Goal: Information Seeking & Learning: Learn about a topic

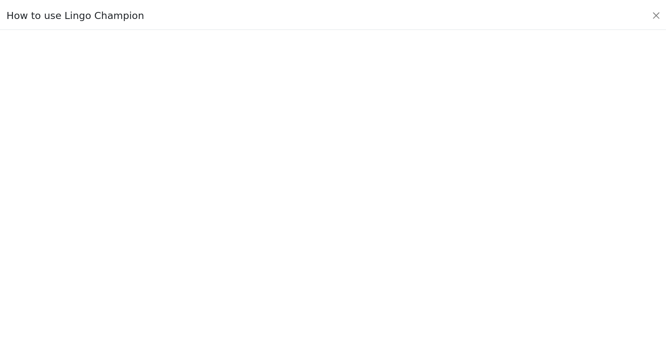
scroll to position [59, 0]
click at [662, 14] on button "Close" at bounding box center [662, 13] width 13 height 13
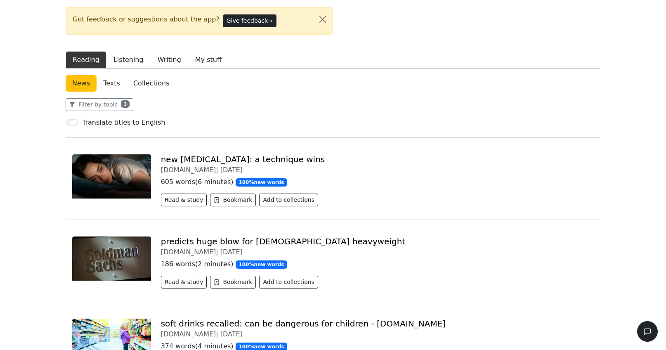
scroll to position [0, 0]
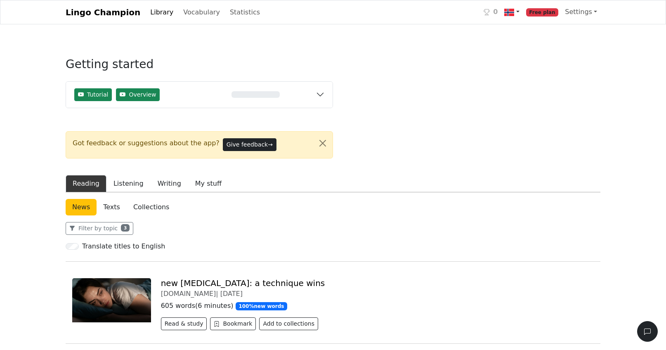
click at [523, 12] on link at bounding box center [511, 12] width 21 height 17
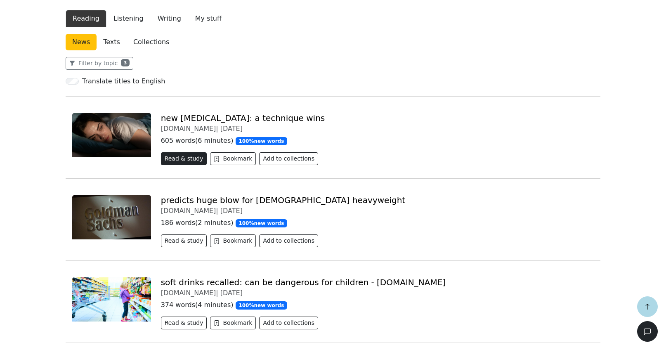
click at [189, 164] on button "Read & study" at bounding box center [184, 158] width 46 height 13
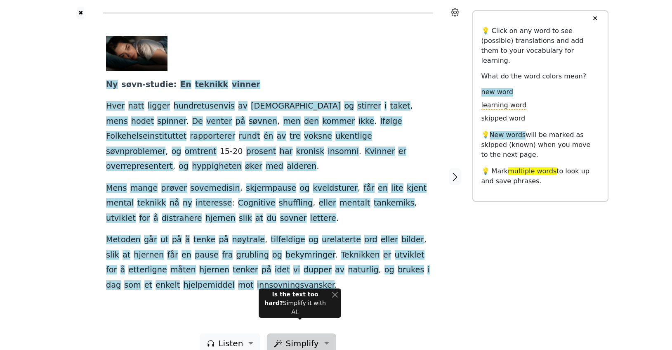
click at [322, 333] on button "Simplify" at bounding box center [301, 343] width 69 height 20
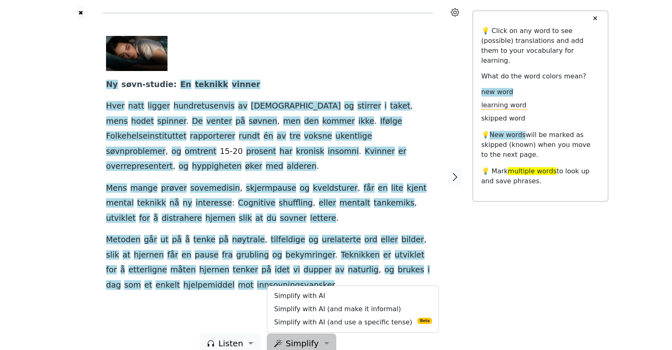
click at [88, 299] on div at bounding box center [81, 176] width 34 height 314
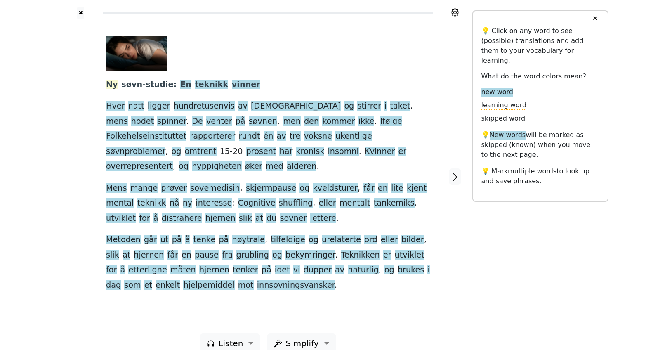
click at [112, 85] on span "Ny" at bounding box center [112, 85] width 12 height 10
click at [116, 69] on button "Save" at bounding box center [118, 69] width 18 height 11
click at [180, 86] on span "En" at bounding box center [185, 85] width 11 height 10
click at [171, 69] on button "Save" at bounding box center [173, 69] width 18 height 11
click at [232, 87] on span "vinner" at bounding box center [246, 85] width 28 height 10
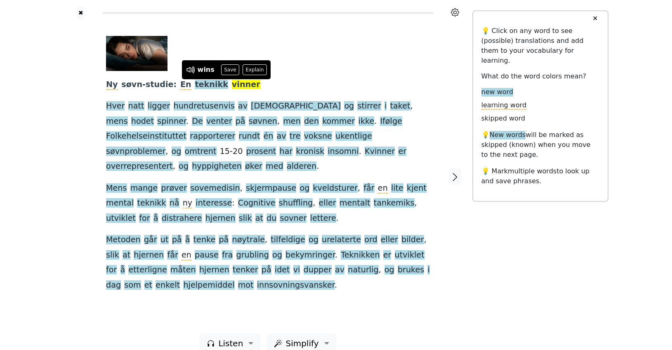
click at [296, 85] on div "Ny søvn-studie : En teknikk vinner Hver natt ligger hundretusenvis av nordmenn …" at bounding box center [268, 164] width 324 height 257
click at [118, 109] on span "Hver" at bounding box center [115, 106] width 19 height 10
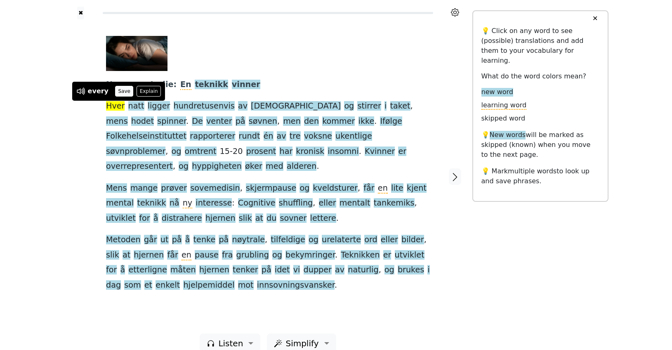
click at [119, 92] on button "Save" at bounding box center [124, 91] width 18 height 11
click at [132, 108] on span "natt" at bounding box center [136, 106] width 16 height 10
click at [137, 87] on button "Save" at bounding box center [141, 91] width 18 height 11
click at [156, 107] on span "ligger" at bounding box center [159, 106] width 23 height 10
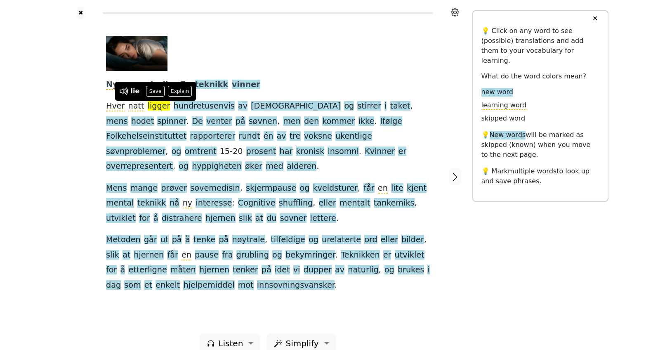
click at [76, 156] on div at bounding box center [81, 176] width 34 height 314
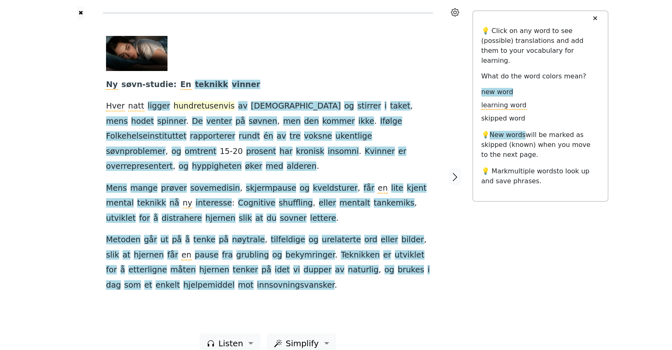
click at [197, 108] on span "hundretusenvis" at bounding box center [204, 106] width 61 height 10
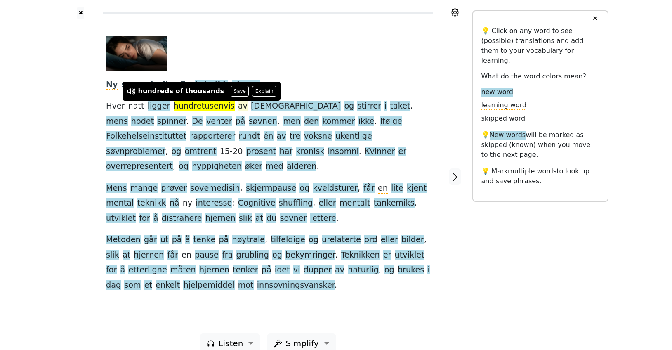
click at [238, 108] on span "av" at bounding box center [242, 106] width 9 height 10
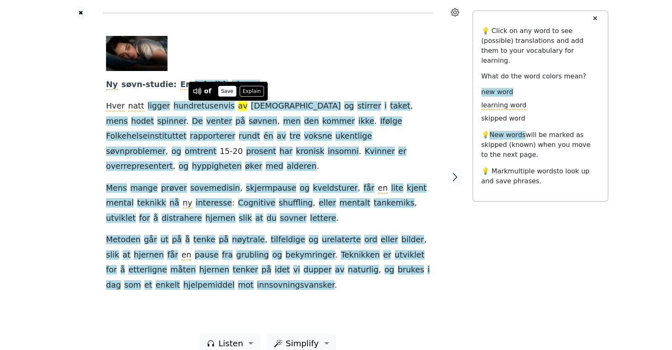
click at [226, 91] on button "Save" at bounding box center [227, 91] width 18 height 11
click at [344, 108] on span "og" at bounding box center [349, 106] width 10 height 10
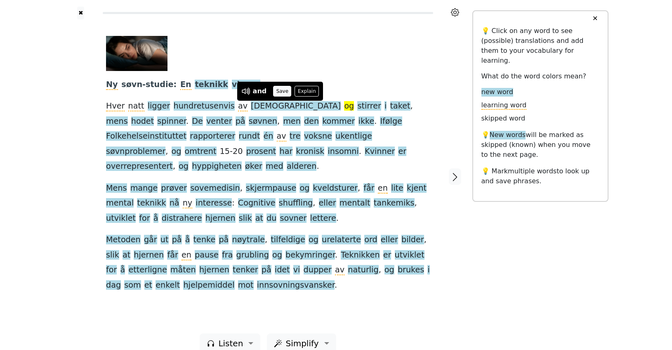
click at [276, 92] on button "Save" at bounding box center [282, 91] width 18 height 11
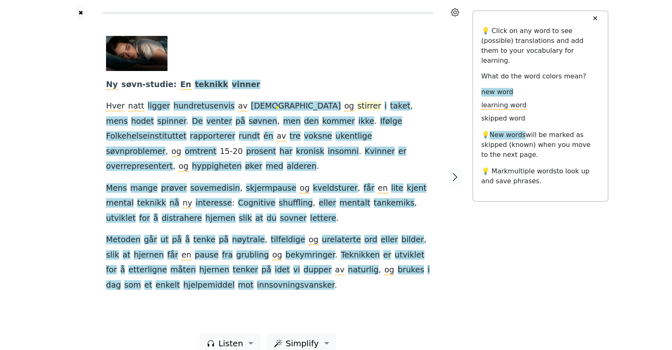
click at [357, 107] on span "stirrer" at bounding box center [369, 106] width 24 height 10
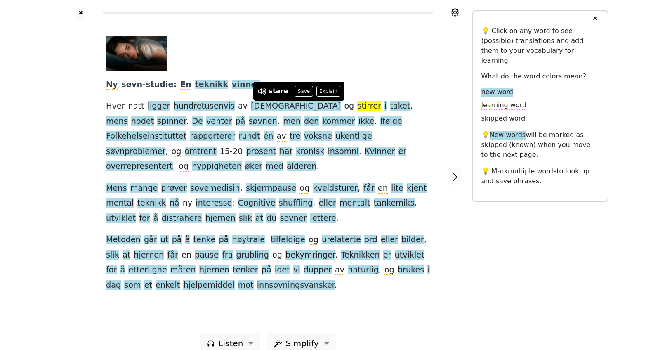
click at [356, 70] on div at bounding box center [265, 53] width 318 height 35
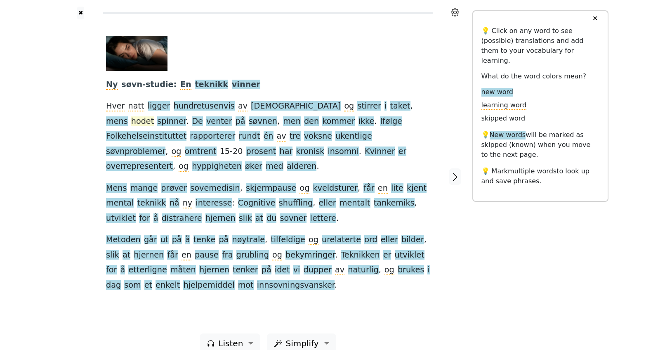
click at [154, 116] on span "hodet" at bounding box center [142, 121] width 23 height 10
click at [367, 91] on button "Save" at bounding box center [375, 91] width 18 height 11
click at [203, 116] on span "De" at bounding box center [197, 121] width 11 height 10
click at [417, 94] on button "Save" at bounding box center [423, 91] width 18 height 11
click at [206, 124] on span "venter" at bounding box center [219, 121] width 26 height 10
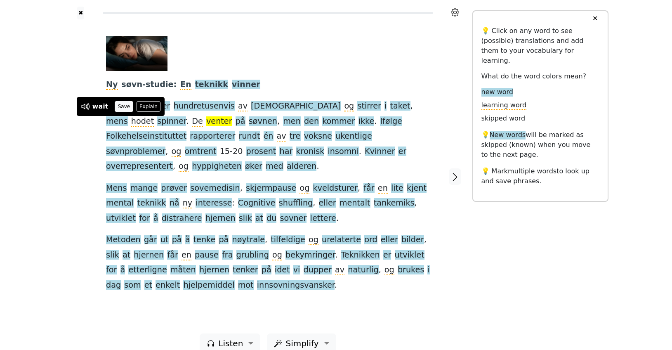
click at [117, 109] on button "Save" at bounding box center [124, 106] width 18 height 11
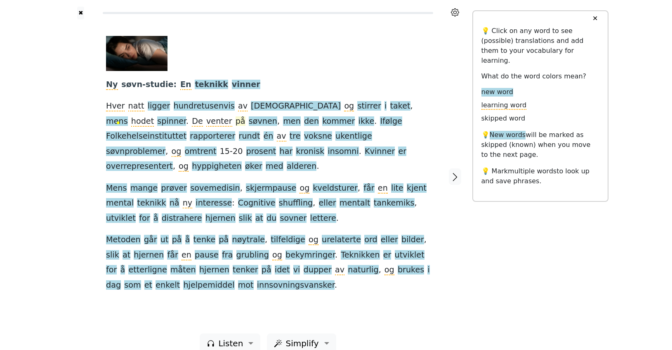
click at [236, 124] on span "på" at bounding box center [241, 121] width 10 height 10
click at [133, 107] on button "Save" at bounding box center [139, 106] width 18 height 11
click at [249, 121] on span "søvnen" at bounding box center [263, 121] width 28 height 10
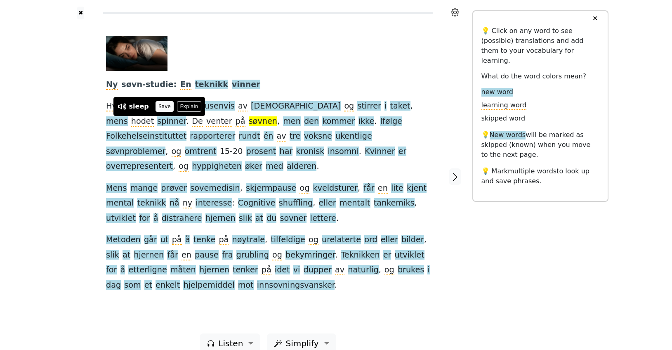
click at [158, 108] on button "Save" at bounding box center [165, 106] width 18 height 11
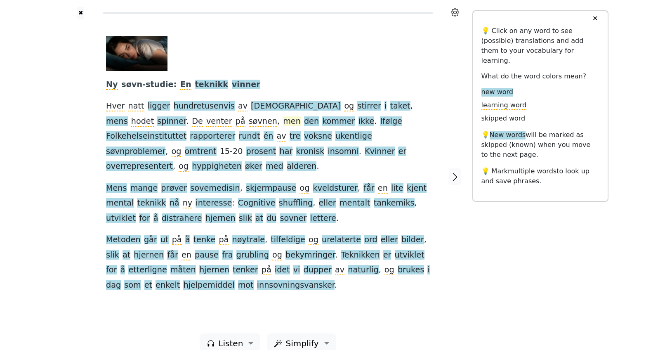
click at [283, 123] on span "men" at bounding box center [292, 121] width 18 height 10
click at [180, 109] on button "Save" at bounding box center [185, 106] width 18 height 11
click at [304, 123] on span "den" at bounding box center [311, 121] width 15 height 10
click at [195, 108] on button "Save" at bounding box center [198, 106] width 18 height 11
click at [322, 123] on span "kommer" at bounding box center [338, 121] width 33 height 10
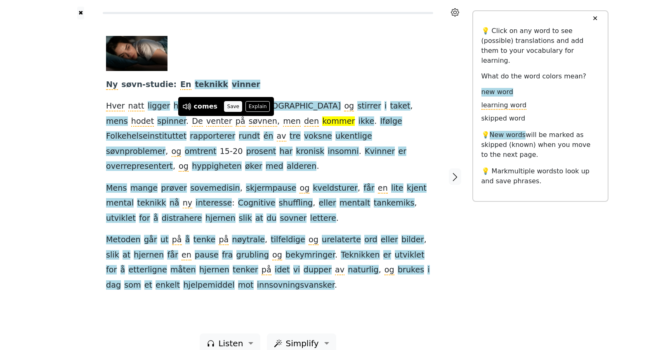
click at [225, 105] on button "Save" at bounding box center [233, 106] width 18 height 11
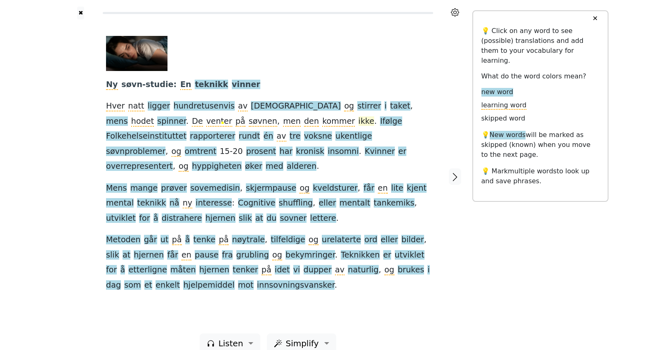
click at [359, 121] on span "ikke" at bounding box center [367, 121] width 16 height 10
click at [244, 108] on button "Save" at bounding box center [251, 106] width 18 height 11
click at [260, 131] on span "rundt" at bounding box center [249, 136] width 21 height 10
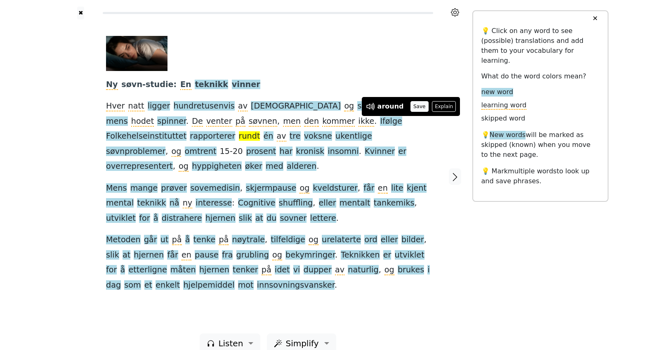
click at [416, 107] on button "Save" at bounding box center [420, 106] width 18 height 11
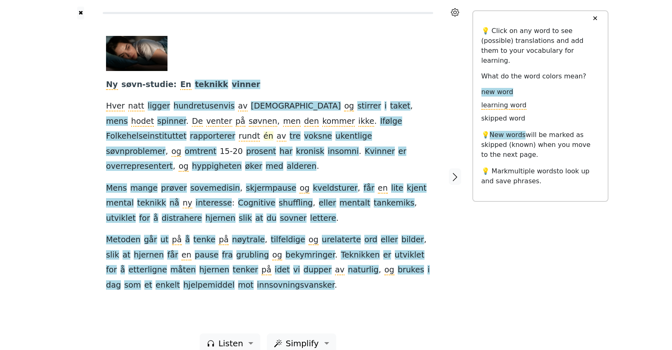
click at [274, 131] on span "én" at bounding box center [269, 136] width 10 height 10
click at [425, 103] on button "Save" at bounding box center [429, 106] width 18 height 11
click at [293, 147] on span "har" at bounding box center [285, 152] width 13 height 10
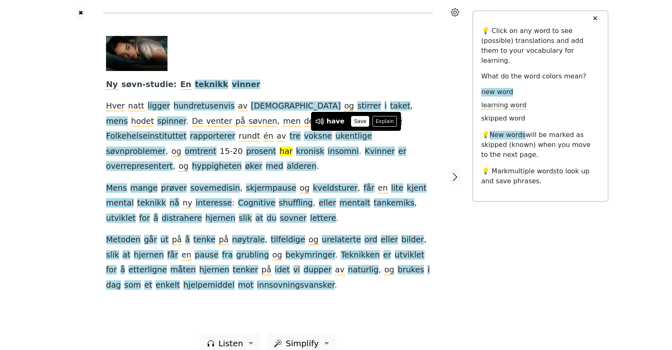
click at [361, 121] on button "Save" at bounding box center [360, 121] width 18 height 11
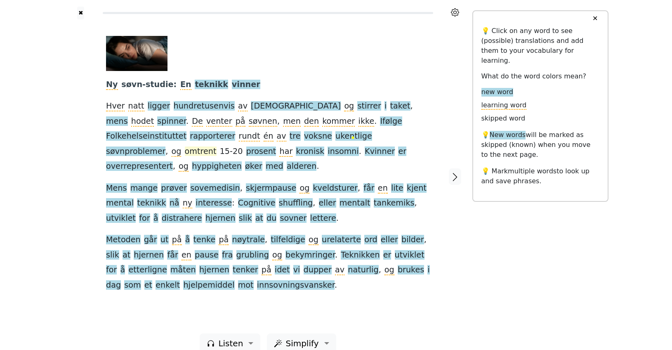
click at [217, 147] on span "omtrent" at bounding box center [201, 152] width 32 height 10
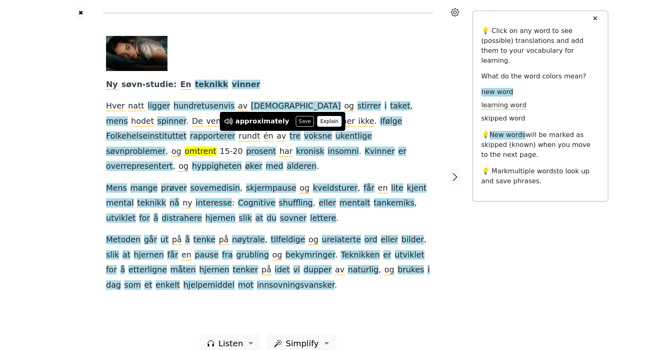
click at [319, 122] on button "Explain" at bounding box center [329, 121] width 24 height 11
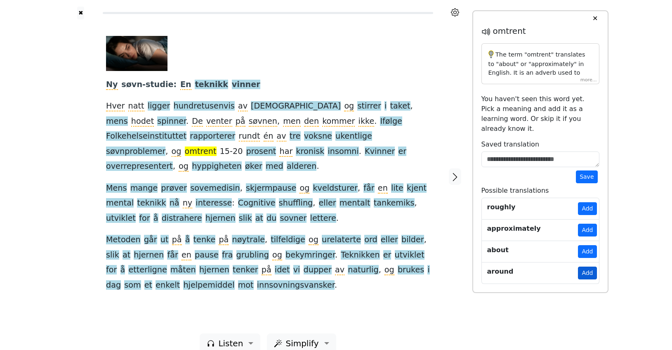
click at [589, 267] on button "Add" at bounding box center [587, 273] width 19 height 13
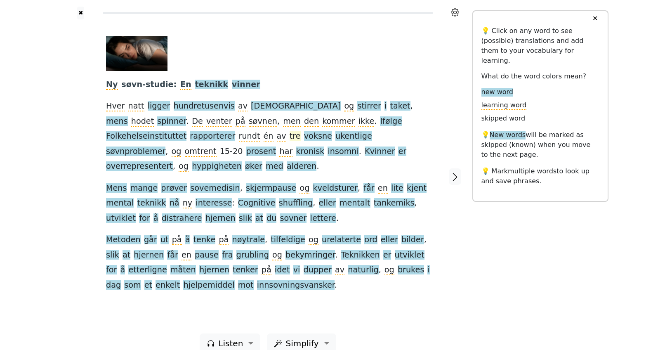
click at [290, 137] on span "tre" at bounding box center [295, 136] width 11 height 10
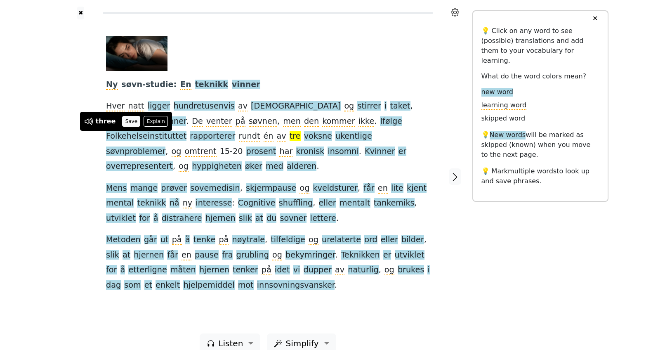
click at [128, 122] on button "Save" at bounding box center [131, 121] width 18 height 11
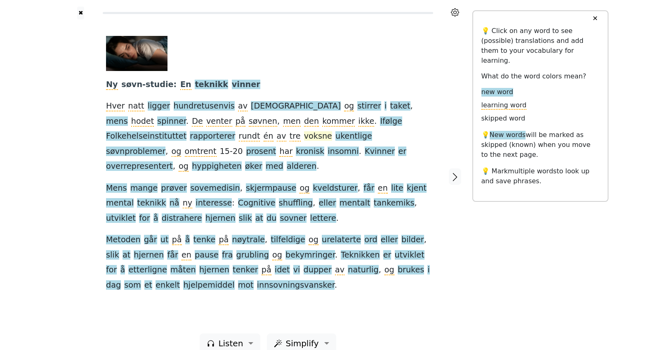
click at [304, 137] on span "voksne" at bounding box center [318, 136] width 28 height 10
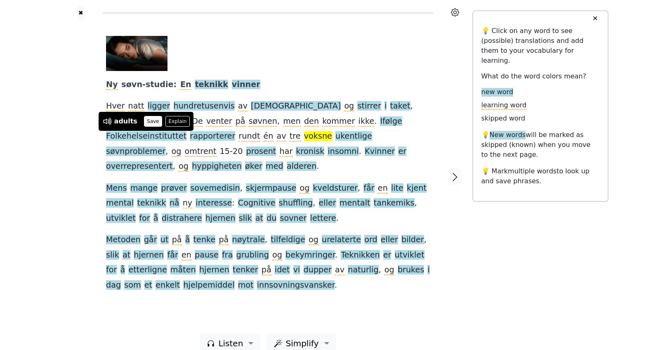
click at [149, 121] on button "Save" at bounding box center [153, 121] width 18 height 11
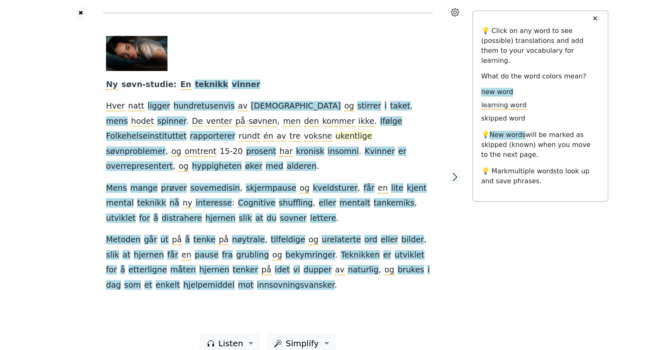
click at [336, 138] on span "ukentlige" at bounding box center [354, 136] width 37 height 10
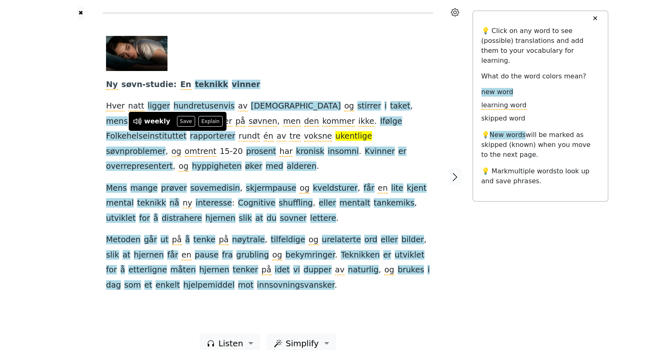
click at [85, 163] on div at bounding box center [81, 176] width 34 height 314
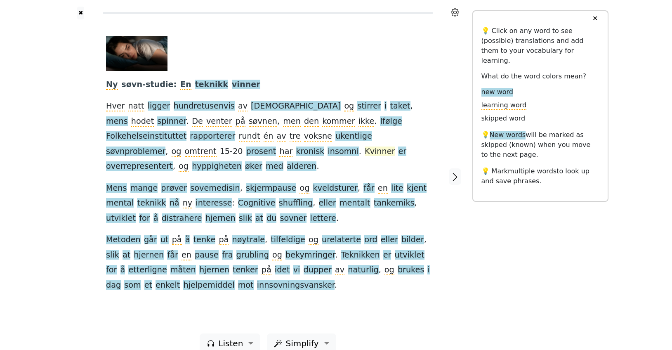
click at [365, 154] on span "Kvinner" at bounding box center [380, 152] width 30 height 10
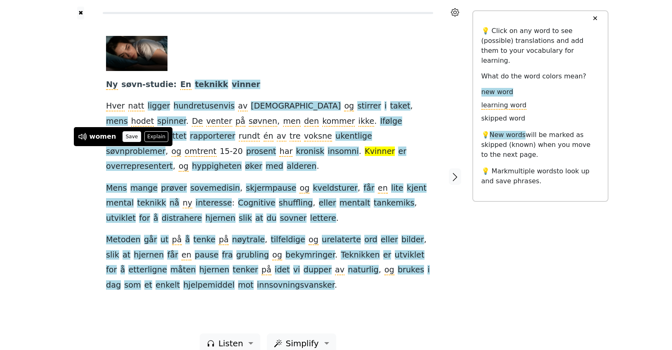
click at [127, 135] on button "Save" at bounding box center [132, 136] width 18 height 11
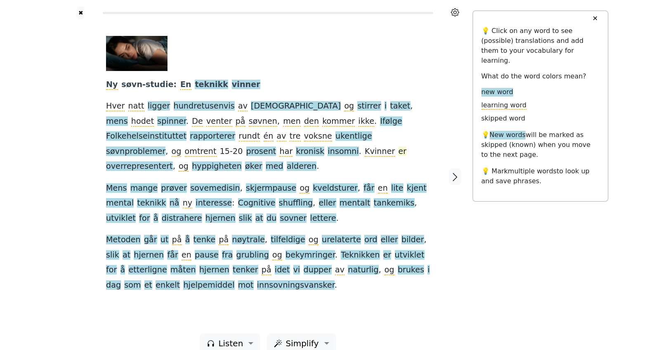
click at [398, 154] on span "er" at bounding box center [402, 152] width 8 height 10
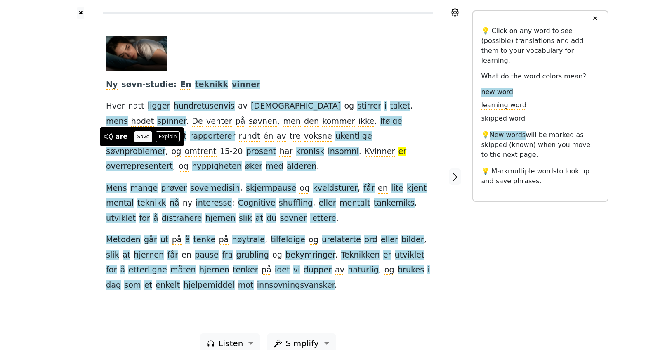
click at [140, 138] on button "Save" at bounding box center [143, 136] width 18 height 11
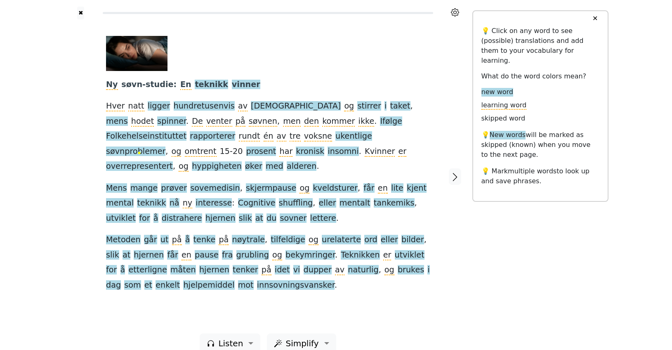
click at [82, 194] on div at bounding box center [81, 176] width 34 height 314
click at [284, 161] on span "med" at bounding box center [275, 166] width 18 height 10
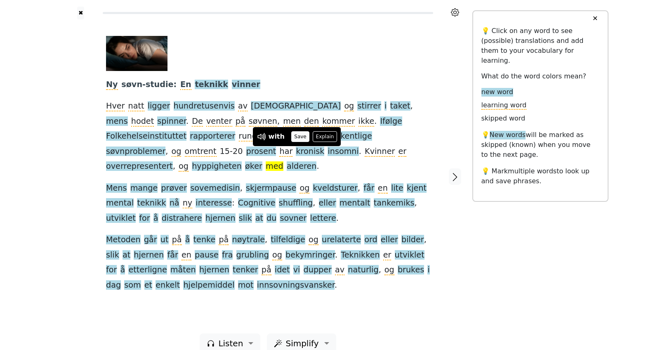
click at [295, 137] on button "Save" at bounding box center [300, 136] width 18 height 11
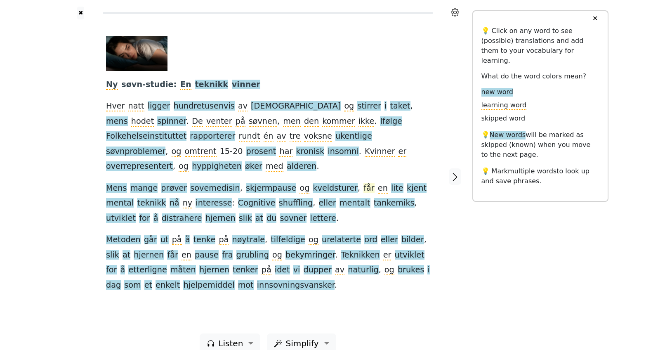
click at [364, 183] on span "får" at bounding box center [369, 188] width 11 height 10
click at [421, 152] on div "Ny søvn-studie : En teknikk vinner Hver natt ligger hundretusenvis av nordmenn …" at bounding box center [268, 164] width 324 height 257
click at [391, 183] on span "lite" at bounding box center [397, 188] width 12 height 10
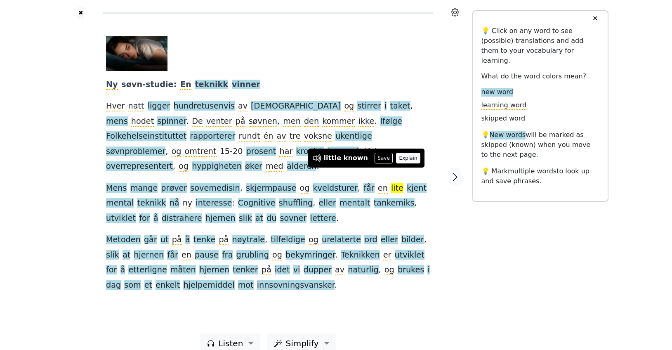
click at [397, 158] on button "Explain" at bounding box center [408, 158] width 24 height 11
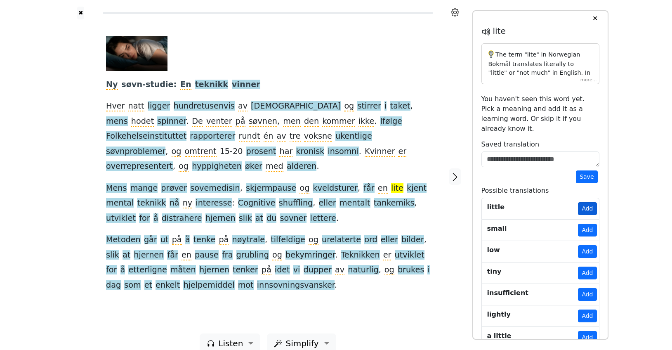
click at [589, 202] on button "Add" at bounding box center [587, 208] width 19 height 13
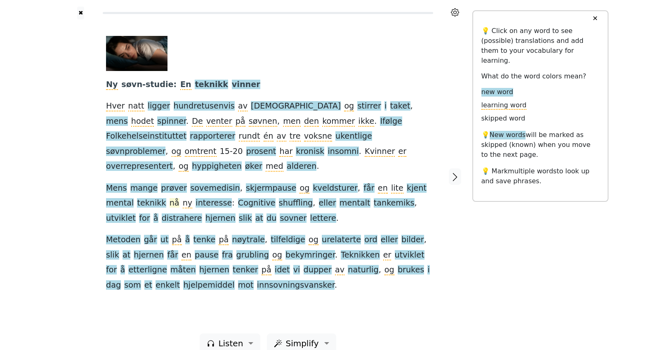
click at [170, 198] on span "nå" at bounding box center [175, 203] width 10 height 10
click at [138, 174] on button "Save" at bounding box center [145, 173] width 18 height 11
click at [319, 198] on span "eller" at bounding box center [327, 203] width 17 height 10
click at [270, 170] on button "Save" at bounding box center [273, 173] width 18 height 11
click at [136, 213] on span "utviklet" at bounding box center [121, 218] width 30 height 10
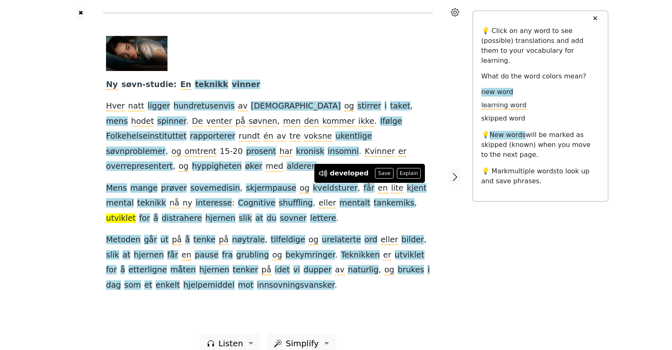
click at [437, 217] on div "Ny søvn-studie : En teknikk vinner Hver natt ligger hundretusenvis av nordmenn …" at bounding box center [268, 176] width 341 height 314
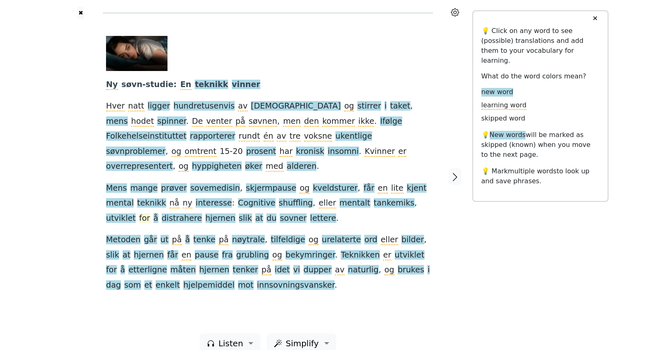
click at [150, 213] on span "for" at bounding box center [144, 218] width 11 height 10
click at [410, 176] on button "Explain" at bounding box center [412, 173] width 24 height 11
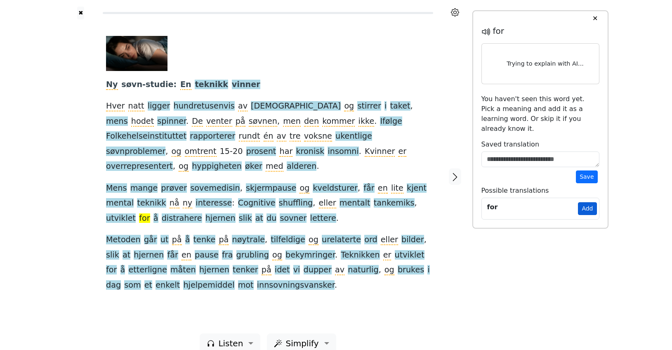
click at [590, 202] on button "Add" at bounding box center [587, 208] width 19 height 13
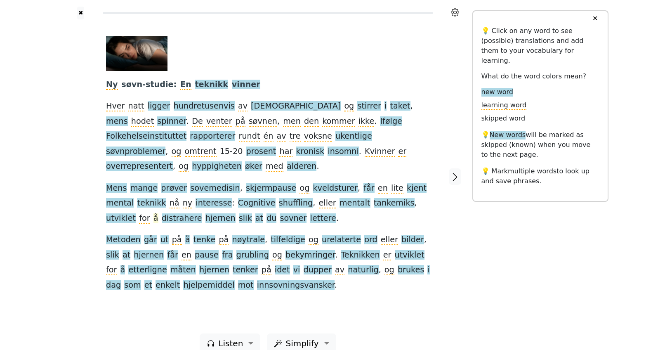
click at [158, 213] on span "å" at bounding box center [156, 218] width 5 height 10
click at [396, 175] on button "Save" at bounding box center [397, 173] width 18 height 11
click at [239, 213] on span "slik" at bounding box center [245, 218] width 13 height 10
click at [73, 217] on div at bounding box center [81, 176] width 34 height 314
click at [267, 213] on span "du" at bounding box center [272, 218] width 10 height 10
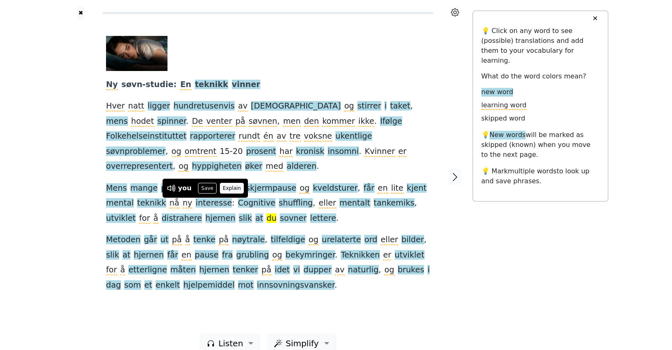
click at [224, 188] on button "Explain" at bounding box center [232, 188] width 24 height 11
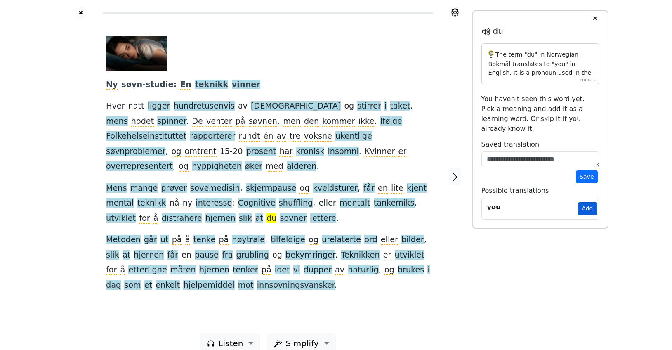
click at [586, 202] on button "Add" at bounding box center [587, 208] width 19 height 13
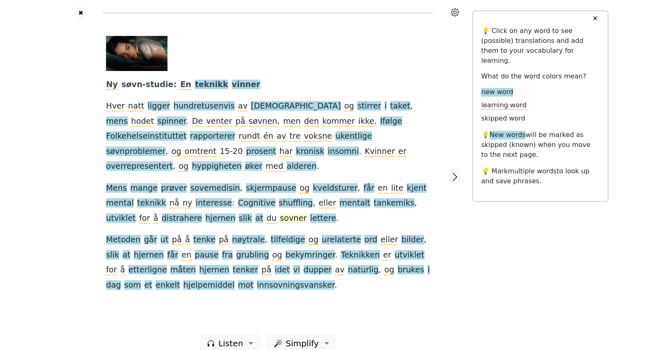
click at [280, 213] on span "sovner" at bounding box center [293, 218] width 27 height 10
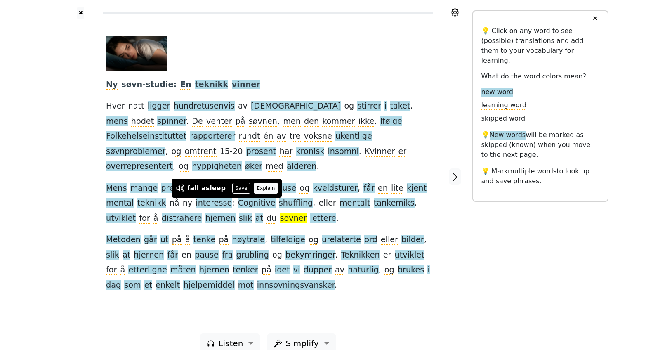
click at [258, 189] on button "Explain" at bounding box center [266, 188] width 24 height 11
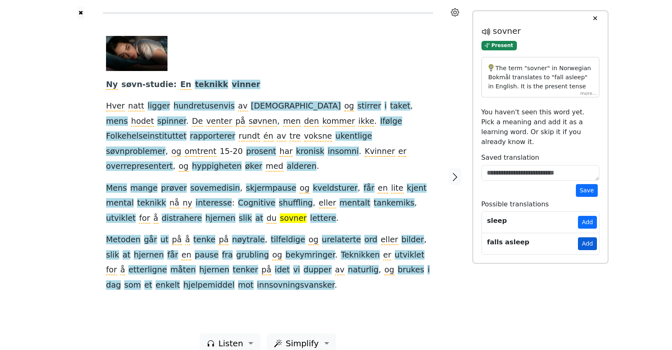
click at [595, 237] on button "Add" at bounding box center [587, 243] width 19 height 13
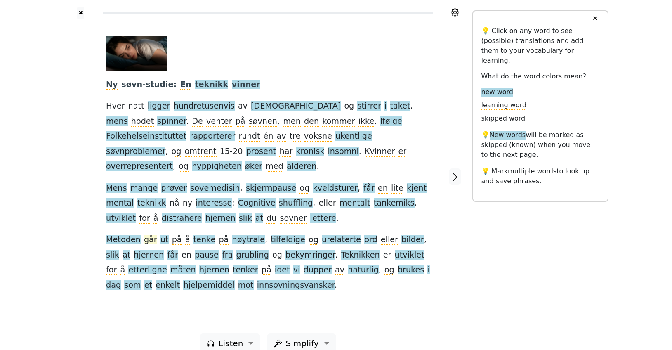
click at [148, 235] on span "går" at bounding box center [150, 240] width 13 height 10
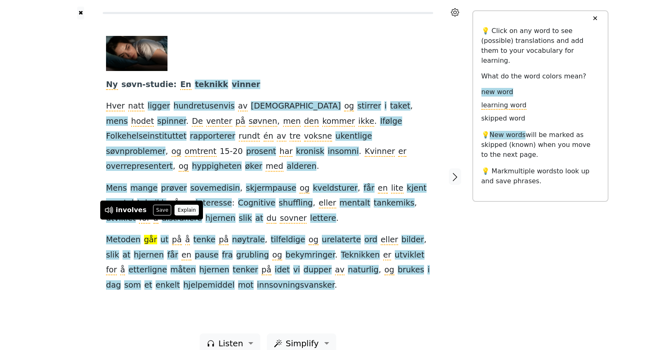
click at [185, 210] on button "Explain" at bounding box center [187, 210] width 24 height 11
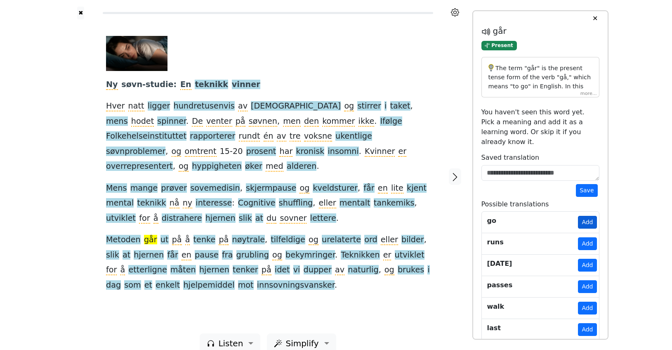
click at [585, 216] on button "Add" at bounding box center [587, 222] width 19 height 13
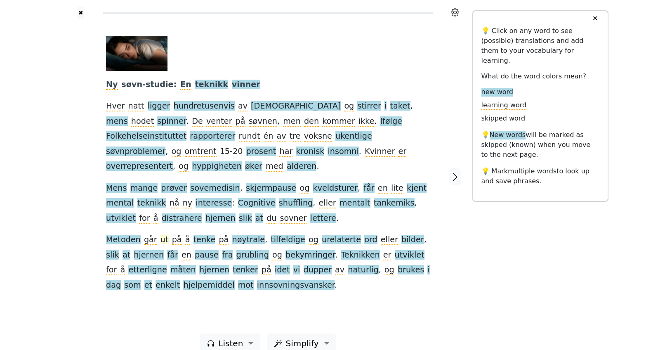
click at [161, 235] on span "ut" at bounding box center [165, 240] width 8 height 10
click at [196, 212] on button "Explain" at bounding box center [199, 210] width 24 height 11
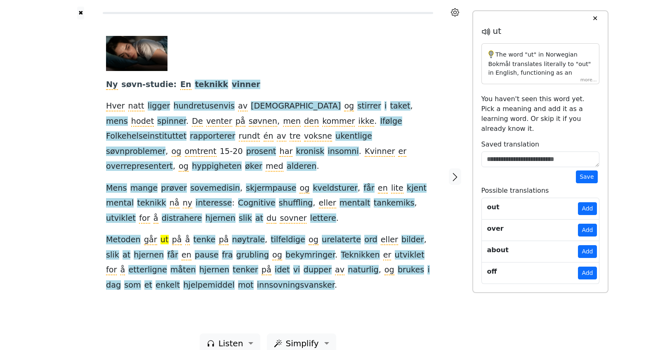
click at [591, 80] on div "The word "ut" in Norwegian Bokmål translates literally to "out" in English, fun…" at bounding box center [541, 63] width 118 height 41
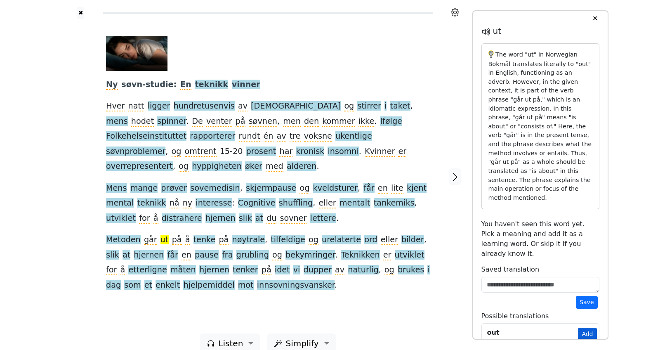
click at [584, 328] on button "Add" at bounding box center [587, 334] width 19 height 13
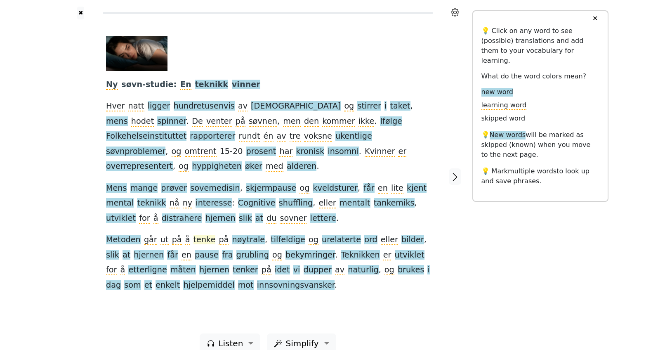
click at [194, 235] on span "tenke" at bounding box center [205, 240] width 22 height 10
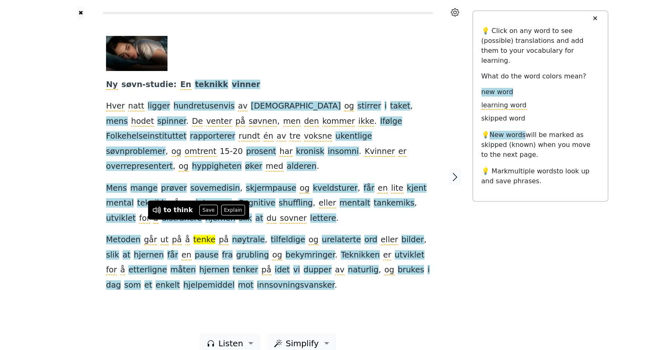
click at [278, 289] on div "Ny søvn-studie : En teknikk vinner Hver natt ligger hundretusenvis av nordmenn …" at bounding box center [268, 176] width 341 height 314
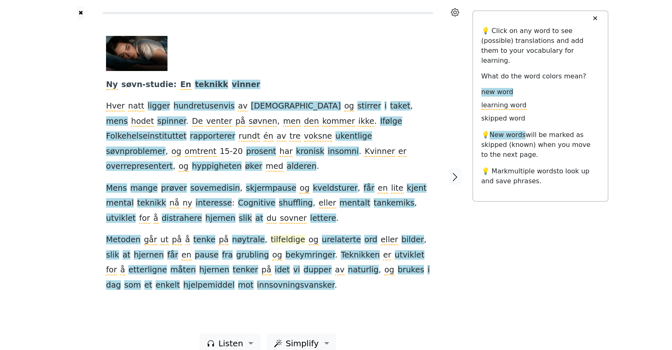
click at [271, 235] on span "tilfeldige" at bounding box center [288, 240] width 35 height 10
click at [312, 297] on div "Ny søvn-studie : En teknikk vinner Hver natt ligger hundretusenvis av nordmenn …" at bounding box center [268, 176] width 341 height 314
click at [130, 250] on span "at" at bounding box center [127, 255] width 8 height 10
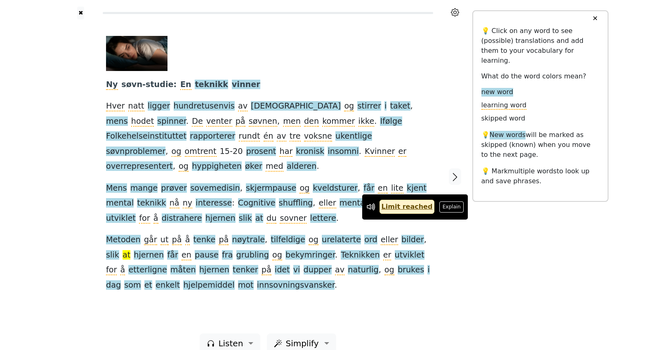
click at [378, 293] on div "Ny søvn-studie : En teknikk vinner Hver natt ligger hundretusenvis av nordmenn …" at bounding box center [268, 176] width 341 height 314
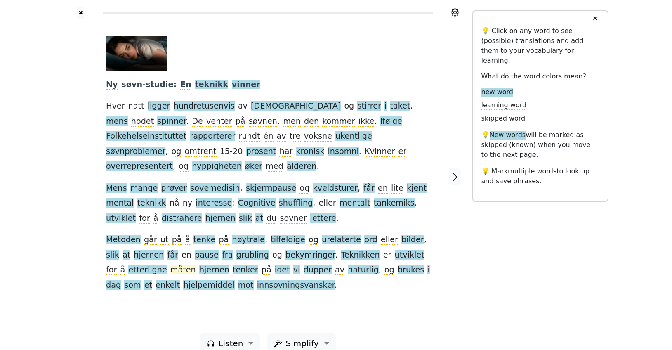
click at [170, 265] on span "måten" at bounding box center [183, 270] width 26 height 10
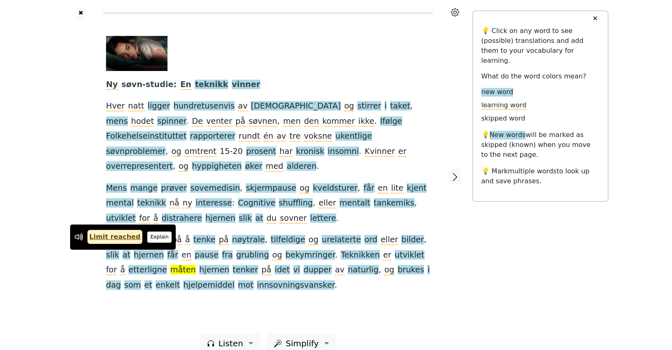
click at [152, 238] on button "Explain" at bounding box center [159, 237] width 24 height 11
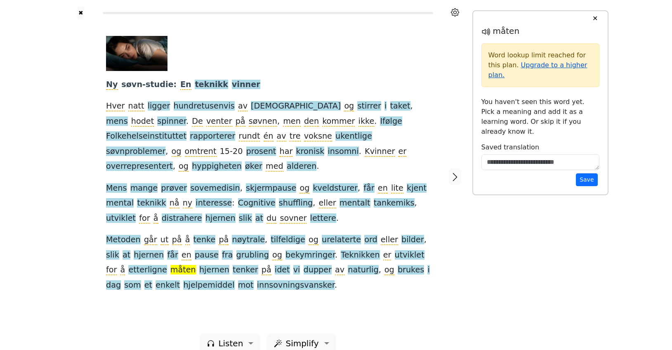
click at [556, 64] on link "Upgrade to a higher plan." at bounding box center [538, 70] width 99 height 18
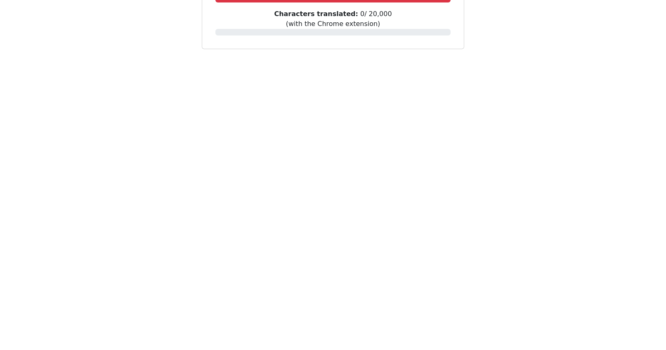
scroll to position [31, 0]
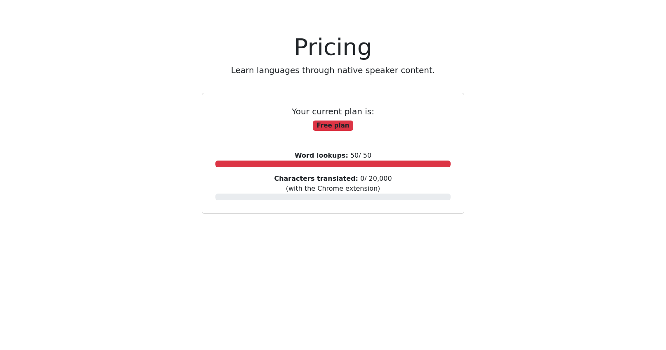
click at [336, 123] on span "Free plan" at bounding box center [333, 126] width 40 height 11
click at [367, 67] on p "Learn languages through native speaker content." at bounding box center [333, 70] width 317 height 12
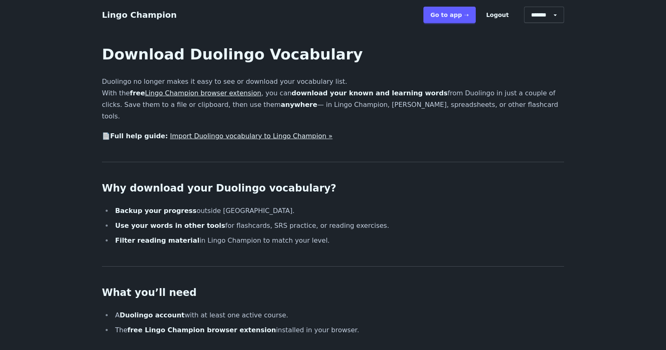
click at [286, 132] on link "Import Duolingo vocabulary to Lingo Champion »" at bounding box center [251, 136] width 163 height 8
